Goal: Transaction & Acquisition: Purchase product/service

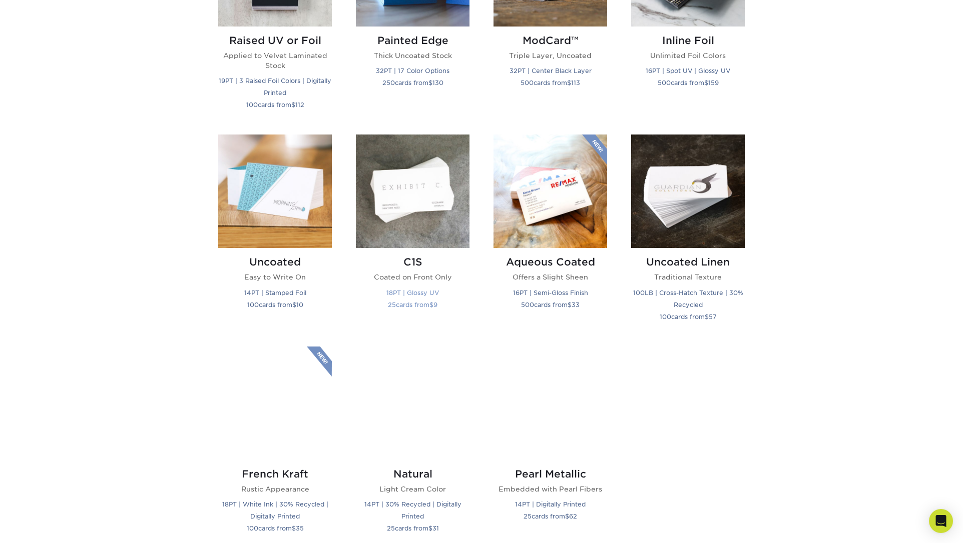
scroll to position [808, 0]
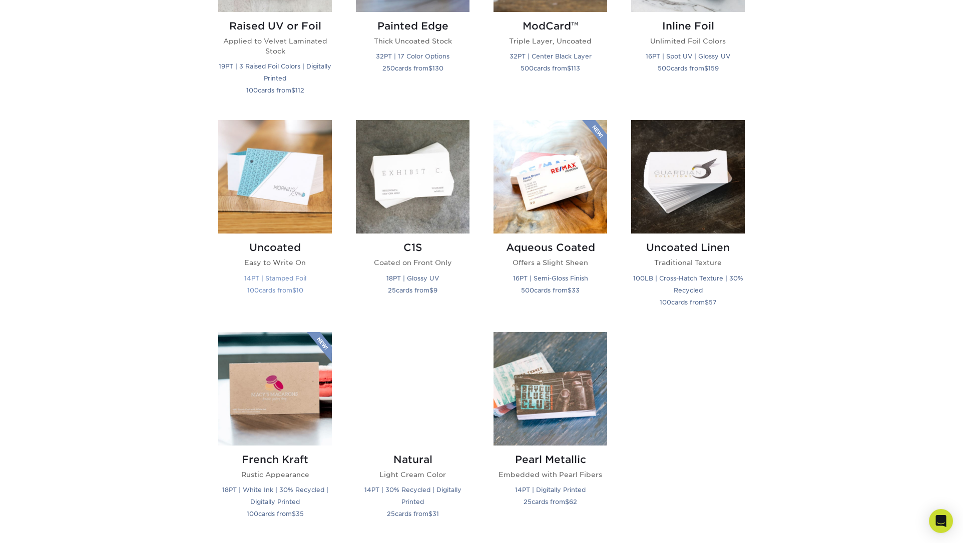
click at [292, 172] on img at bounding box center [275, 177] width 114 height 114
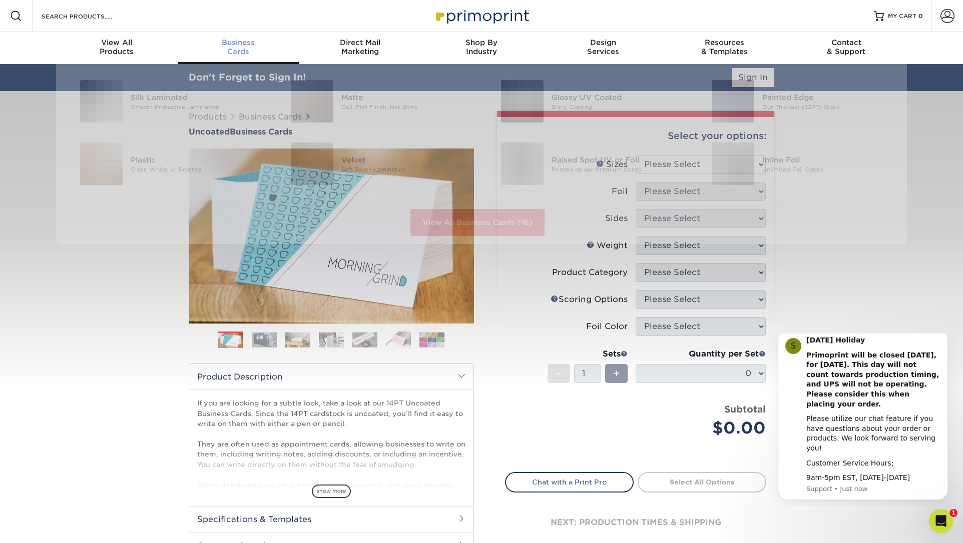
click at [237, 40] on span "Business" at bounding box center [239, 42] width 122 height 9
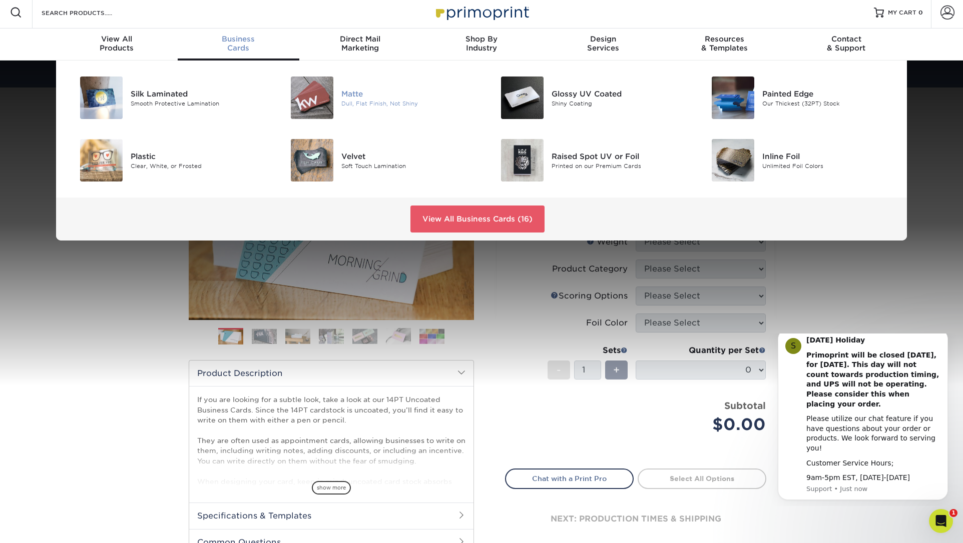
scroll to position [4, 0]
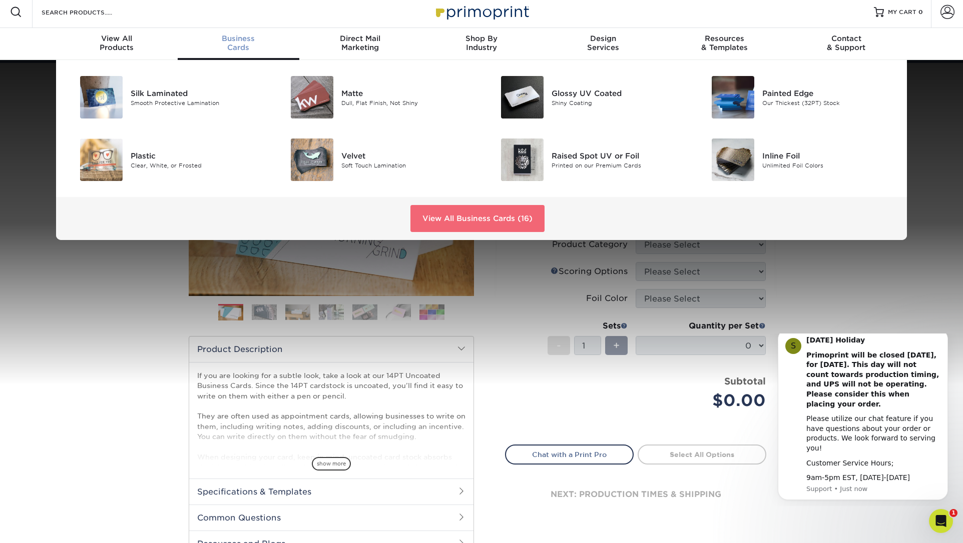
click at [486, 216] on link "View All Business Cards (16)" at bounding box center [477, 218] width 134 height 27
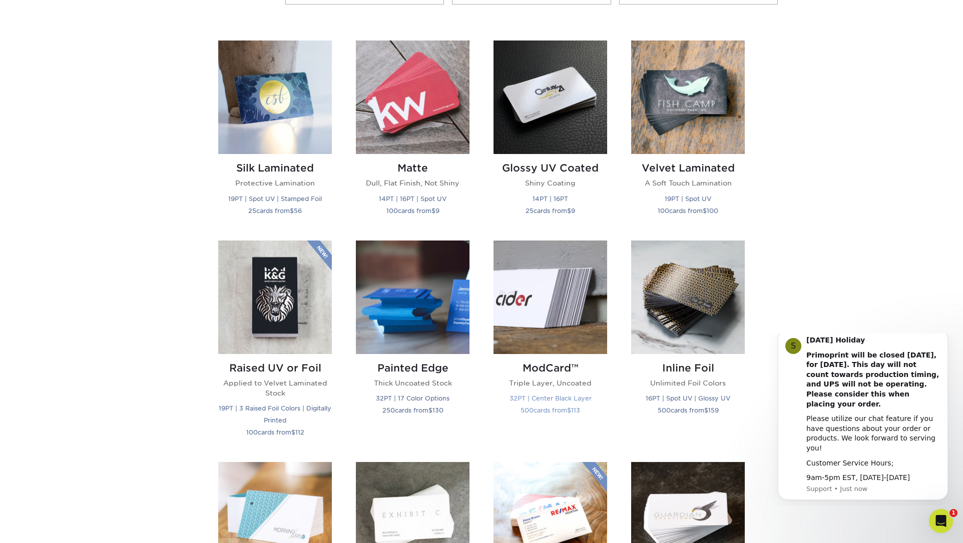
scroll to position [465, 0]
click at [543, 145] on img at bounding box center [550, 98] width 114 height 114
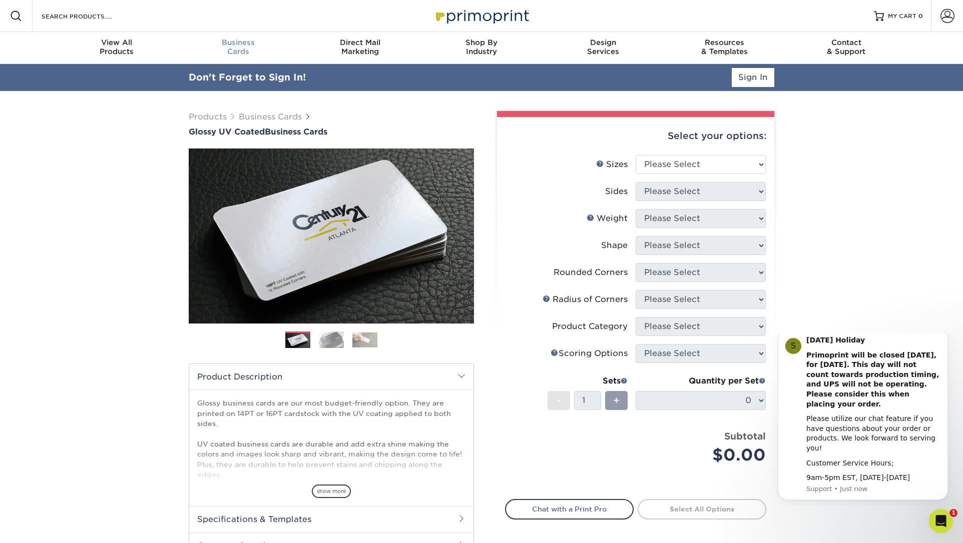
click at [242, 44] on span "Business" at bounding box center [239, 42] width 122 height 9
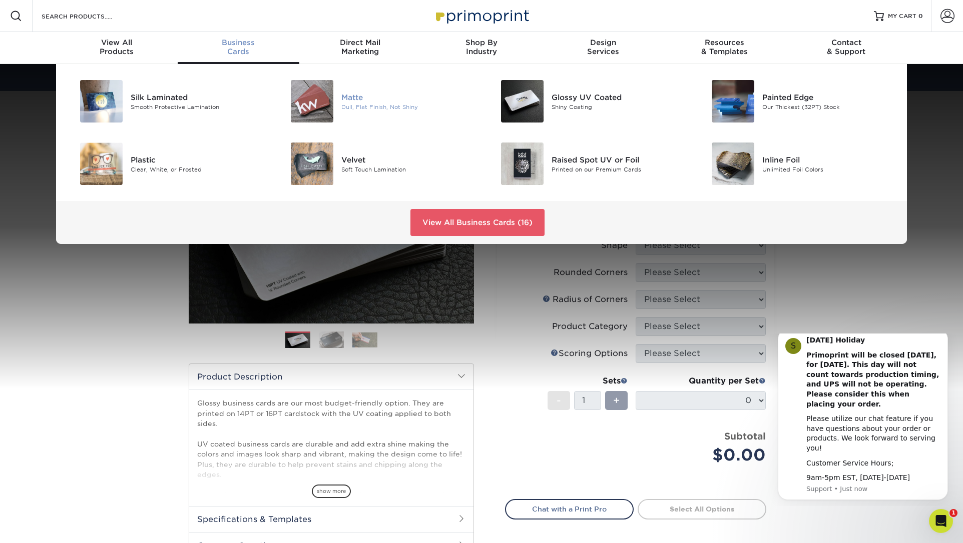
click at [332, 106] on img at bounding box center [312, 101] width 43 height 43
